Goal: Book appointment/travel/reservation

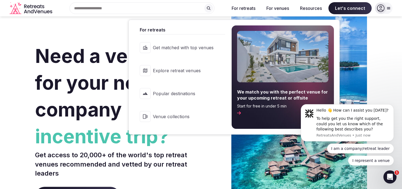
click at [252, 10] on button "For retreats" at bounding box center [243, 8] width 33 height 12
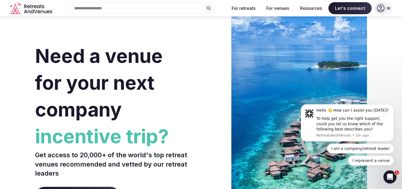
click at [178, 11] on input "text" at bounding box center [141, 7] width 145 height 11
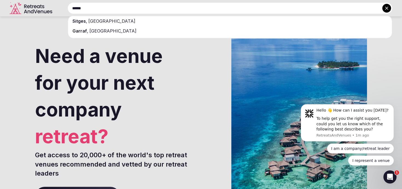
type input "******"
click at [149, 20] on div "[GEOGRAPHIC_DATA] , [GEOGRAPHIC_DATA]" at bounding box center [230, 21] width 324 height 10
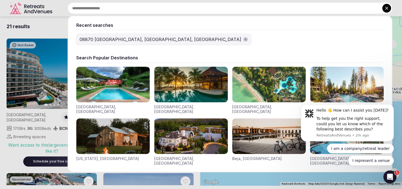
click at [119, 10] on div "Recent searches 08870 [GEOGRAPHIC_DATA], [GEOGRAPHIC_DATA], [GEOGRAPHIC_DATA] S…" at bounding box center [223, 7] width 338 height 11
click at [56, 26] on div at bounding box center [201, 94] width 402 height 189
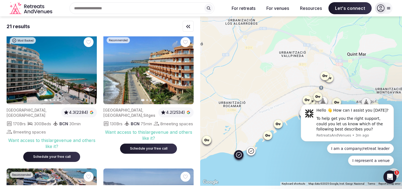
scroll to position [4, 0]
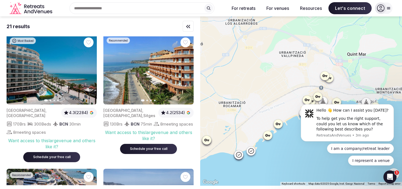
click at [325, 78] on div at bounding box center [325, 75] width 9 height 9
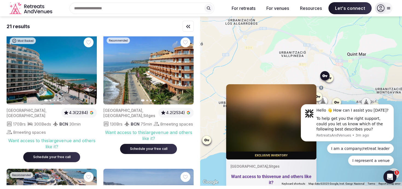
click at [296, 65] on div "Exclusive inventory [GEOGRAPHIC_DATA] , Sitges Want access to this venue and ot…" at bounding box center [301, 100] width 202 height 169
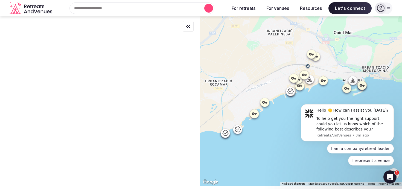
scroll to position [0, 0]
drag, startPoint x: 287, startPoint y: 91, endPoint x: 273, endPoint y: 69, distance: 26.0
click at [273, 68] on div at bounding box center [301, 100] width 202 height 169
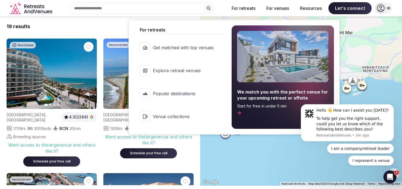
click at [188, 71] on span "Explore retreat venues" at bounding box center [183, 71] width 61 height 6
click at [219, 71] on icon at bounding box center [218, 70] width 4 height 3
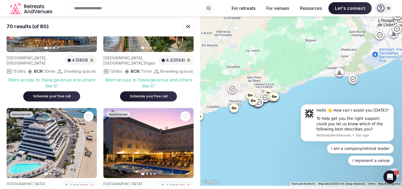
scroll to position [2314, 0]
